Goal: Task Accomplishment & Management: Complete application form

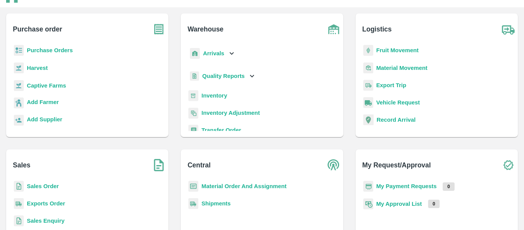
scroll to position [37, 0]
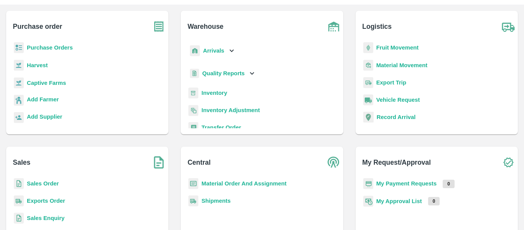
click at [35, 184] on b "Sales Order" at bounding box center [43, 183] width 32 height 6
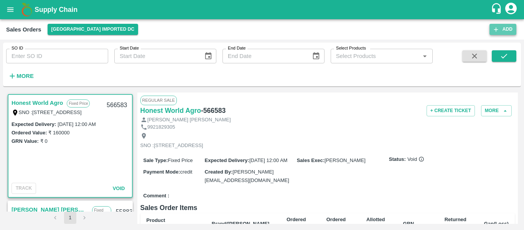
click at [506, 31] on button "Add" at bounding box center [503, 29] width 27 height 11
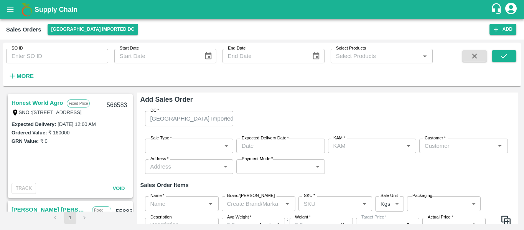
type input "[PERSON_NAME]"
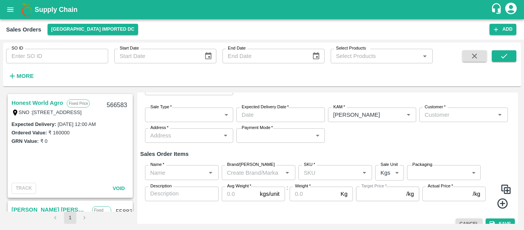
scroll to position [32, 0]
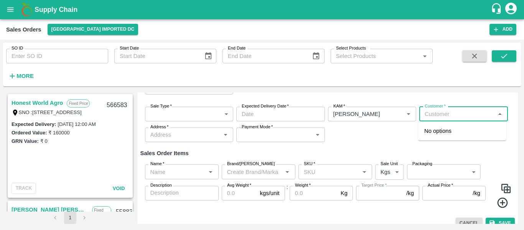
click at [439, 111] on input "Customer   *" at bounding box center [457, 114] width 71 height 10
type input "newclear"
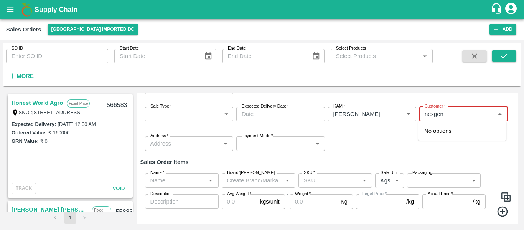
type input "nexgen"
click at [9, 12] on icon "open drawer" at bounding box center [10, 9] width 8 height 8
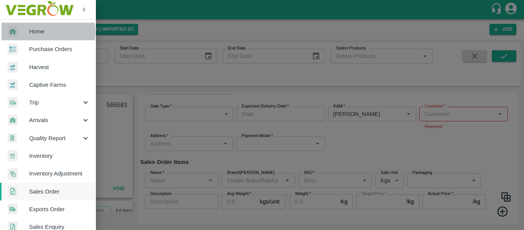
click at [42, 32] on span "Home" at bounding box center [59, 31] width 61 height 8
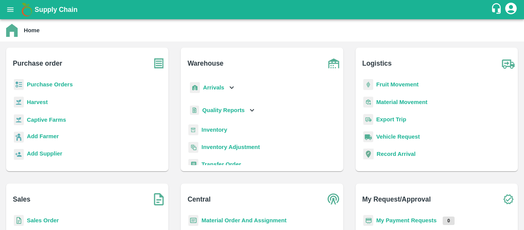
scroll to position [4, 0]
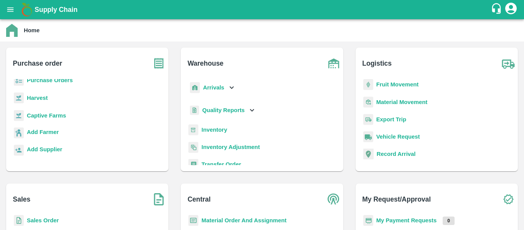
click at [41, 218] on b "Sales Order" at bounding box center [43, 220] width 32 height 6
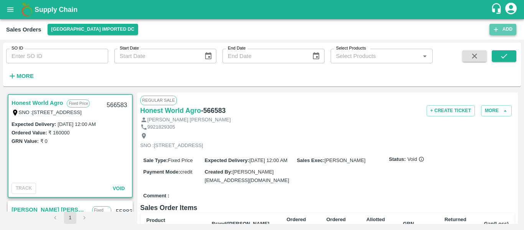
click at [500, 34] on button "Add" at bounding box center [503, 29] width 27 height 11
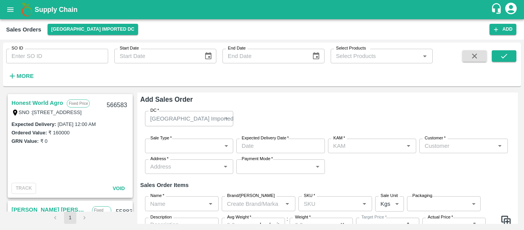
type input "[PERSON_NAME]"
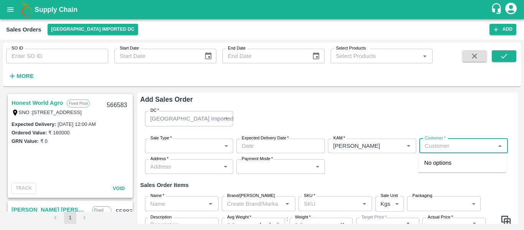
click at [452, 142] on input "Customer   *" at bounding box center [457, 146] width 71 height 10
type input "e"
click at [452, 142] on input "Customer   *" at bounding box center [457, 146] width 71 height 10
type input "N"
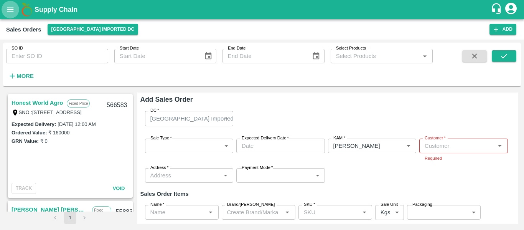
click at [7, 8] on icon "open drawer" at bounding box center [10, 9] width 8 height 8
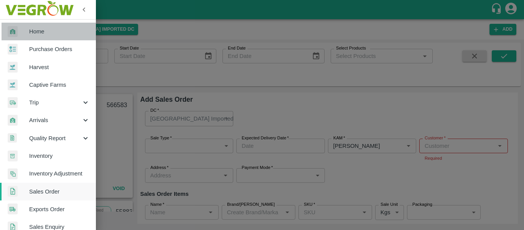
click at [50, 30] on span "Home" at bounding box center [59, 31] width 61 height 8
